Goal: Task Accomplishment & Management: Use online tool/utility

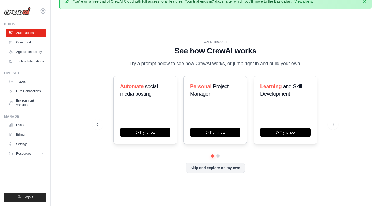
scroll to position [12, 0]
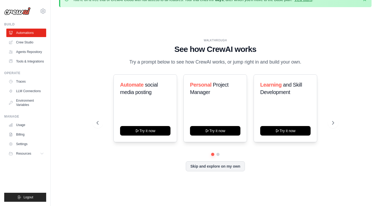
drag, startPoint x: 174, startPoint y: 52, endPoint x: 303, endPoint y: 61, distance: 129.3
click at [303, 61] on div "WALKTHROUGH See how [PERSON_NAME] works Try a prompt below to see how [PERSON_N…" at bounding box center [216, 51] width 238 height 27
click at [300, 62] on p "Try a prompt below to see how CrewAI works, or jump right in and build your own." at bounding box center [216, 62] width 178 height 8
drag, startPoint x: 303, startPoint y: 62, endPoint x: 256, endPoint y: 33, distance: 55.0
click at [256, 33] on div "WALKTHROUGH See how [PERSON_NAME] works Try a prompt below to see how [PERSON_N…" at bounding box center [215, 108] width 313 height 195
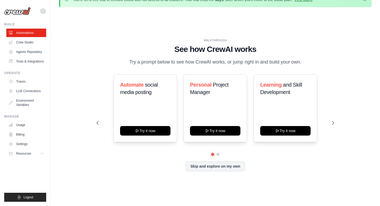
click at [267, 44] on h1 "See how CrewAI works" at bounding box center [216, 49] width 238 height 10
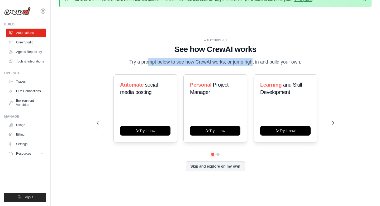
drag, startPoint x: 175, startPoint y: 55, endPoint x: 233, endPoint y: 64, distance: 58.9
click at [233, 64] on div "WALKTHROUGH See how [PERSON_NAME] works Try a prompt below to see how [PERSON_N…" at bounding box center [216, 51] width 238 height 27
click at [254, 61] on p "Try a prompt below to see how CrewAI works, or jump right in and build your own." at bounding box center [216, 62] width 178 height 8
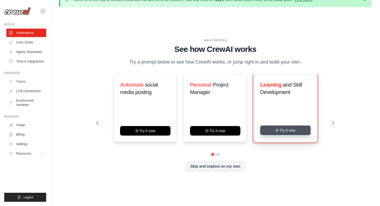
click at [290, 131] on button "Try it now" at bounding box center [286, 130] width 50 height 10
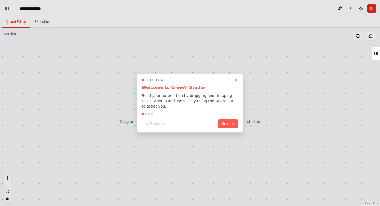
scroll to position [38, 0]
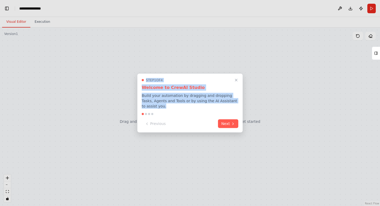
drag, startPoint x: 136, startPoint y: 98, endPoint x: 167, endPoint y: 104, distance: 32.0
click at [167, 104] on div "Build a crew that curates personalized learning resources, tracks your progress…" at bounding box center [190, 103] width 380 height 206
click at [172, 104] on p "Build your automation by dragging and dropping Tasks, Agents and Tools or by us…" at bounding box center [190, 101] width 97 height 16
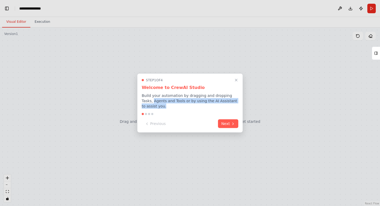
drag, startPoint x: 168, startPoint y: 104, endPoint x: 137, endPoint y: 101, distance: 31.1
click at [137, 101] on div "Step 1 of 4 Welcome to CrewAI Studio Build your automation by dragging and drop…" at bounding box center [190, 102] width 106 height 59
click at [163, 102] on p "Build your automation by dragging and dropping Tasks, Agents and Tools or by us…" at bounding box center [190, 101] width 97 height 16
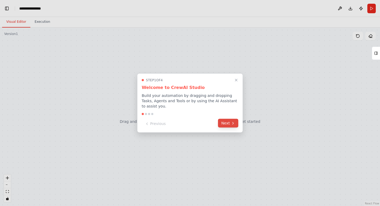
click at [228, 124] on button "Next" at bounding box center [228, 123] width 20 height 9
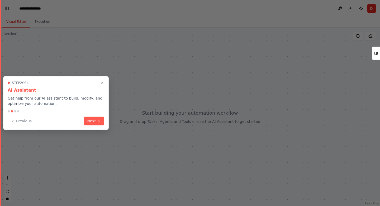
click at [228, 124] on div at bounding box center [190, 103] width 380 height 206
click at [91, 118] on button "Next" at bounding box center [94, 120] width 20 height 9
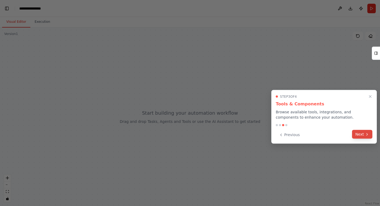
click at [361, 135] on button "Next" at bounding box center [362, 134] width 20 height 9
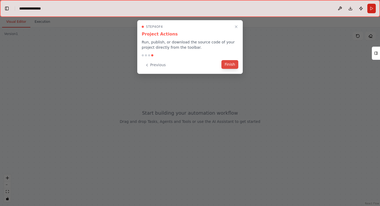
click at [222, 64] on button "Finish" at bounding box center [230, 64] width 17 height 9
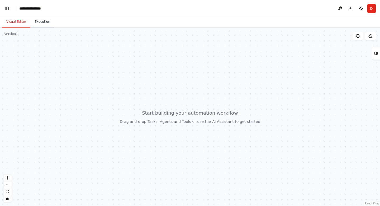
click at [47, 22] on button "Execution" at bounding box center [42, 21] width 24 height 11
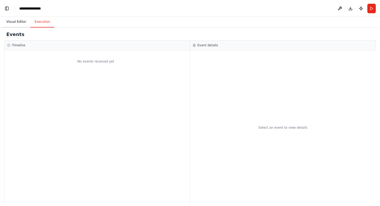
click at [16, 21] on button "Visual Editor" at bounding box center [16, 21] width 28 height 11
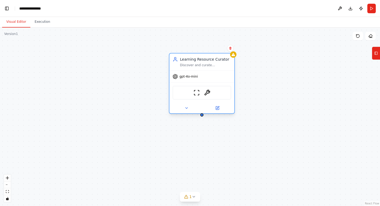
drag, startPoint x: 145, startPoint y: 67, endPoint x: 210, endPoint y: 69, distance: 65.3
click at [210, 69] on div "Learning Resource Curator Discover and curate personalized learning resources f…" at bounding box center [202, 61] width 65 height 17
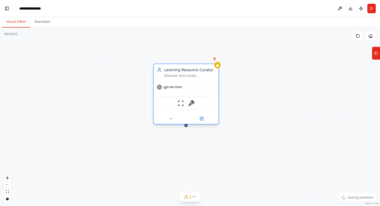
drag, startPoint x: 204, startPoint y: 65, endPoint x: 188, endPoint y: 75, distance: 19.4
click at [188, 75] on div "Discover and curate personalized learning resources for {subject} based on {lea…" at bounding box center [189, 75] width 51 height 4
click at [186, 129] on div "Learning Resource Curator Discover and curate personalized learning resources f…" at bounding box center [190, 116] width 380 height 178
click at [189, 72] on div "Learning Resource Curator" at bounding box center [189, 69] width 51 height 5
click at [191, 103] on img at bounding box center [191, 103] width 6 height 6
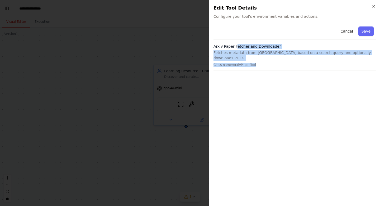
drag, startPoint x: 238, startPoint y: 47, endPoint x: 271, endPoint y: 65, distance: 38.4
click at [271, 65] on div "Arxiv Paper Fetcher and Downloader Fetches metadata from Arxiv based on a searc…" at bounding box center [295, 57] width 162 height 27
click at [280, 64] on div "Arxiv Paper Fetcher and Downloader Fetches metadata from Arxiv based on a searc…" at bounding box center [295, 57] width 162 height 27
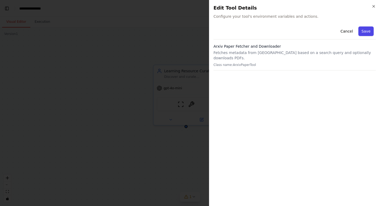
click at [363, 32] on button "Save" at bounding box center [366, 31] width 15 height 10
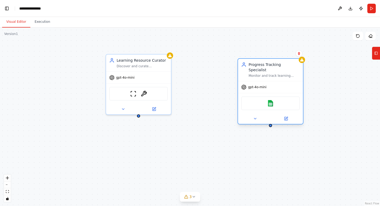
drag, startPoint x: 234, startPoint y: 59, endPoint x: 281, endPoint y: 63, distance: 46.4
click at [281, 63] on div "Progress Tracking Specialist" at bounding box center [274, 67] width 51 height 11
click at [173, 89] on div "Learning Resource Curator Discover and curate personalized learning resources f…" at bounding box center [190, 116] width 380 height 178
click at [140, 117] on div "Learning Resource Curator Discover and curate personalized learning resources f…" at bounding box center [190, 116] width 380 height 178
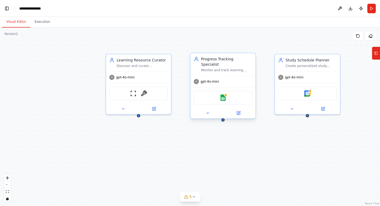
click at [235, 91] on div "Google sheets" at bounding box center [223, 98] width 59 height 14
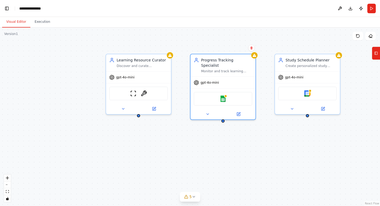
click at [212, 154] on div "Learning Resource Curator Discover and curate personalized learning resources f…" at bounding box center [190, 116] width 380 height 178
